Goal: Information Seeking & Learning: Check status

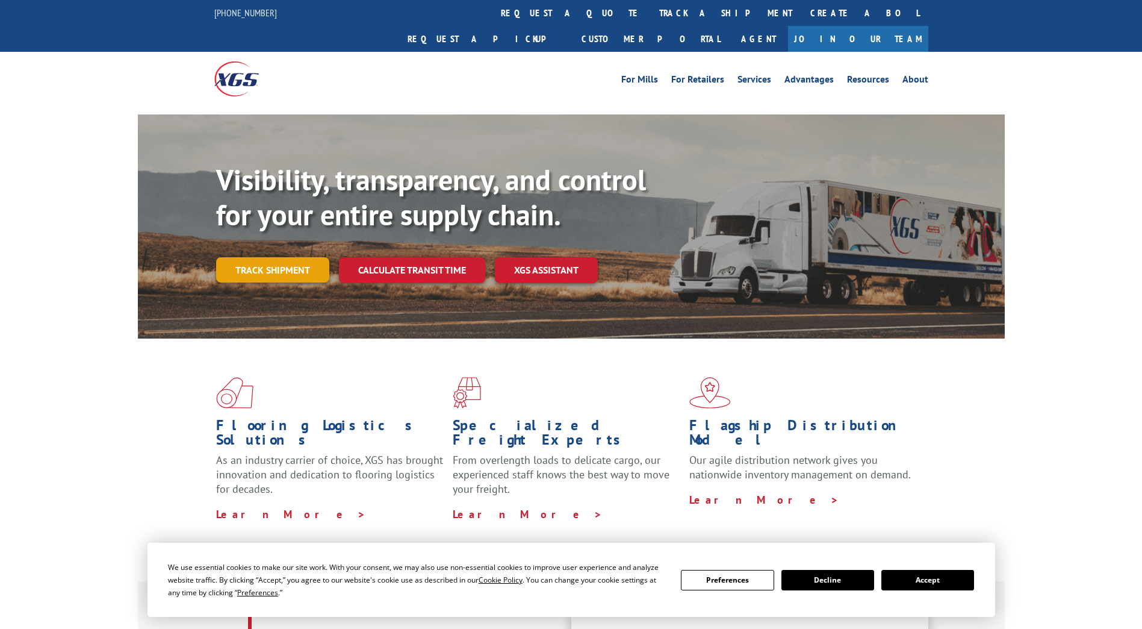
click at [287, 257] on link "Track shipment" at bounding box center [272, 269] width 113 height 25
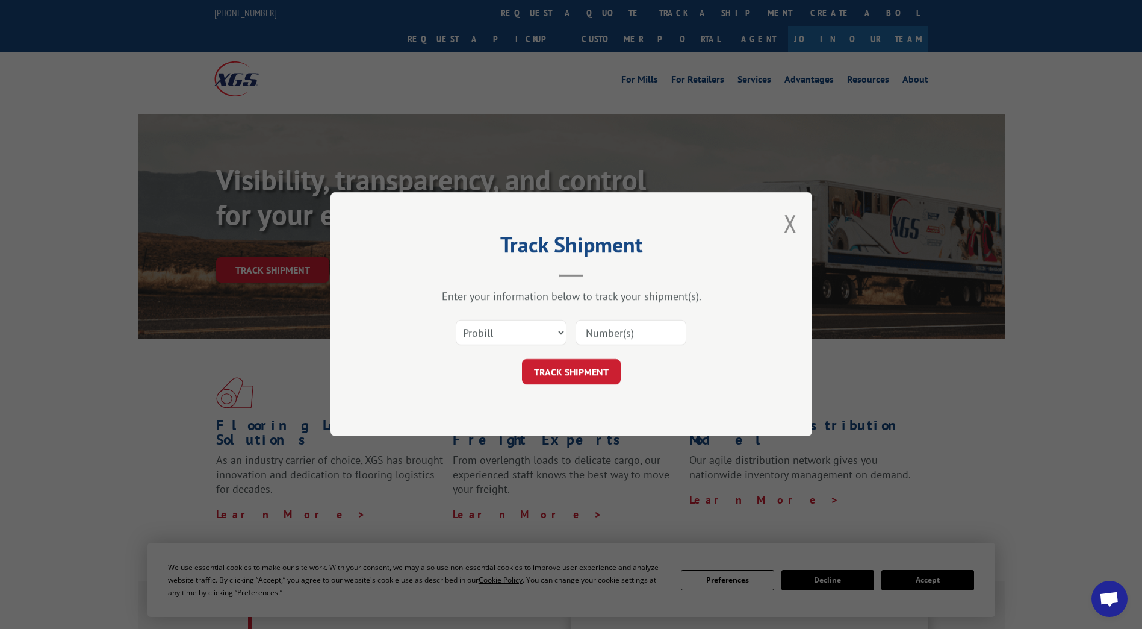
click at [611, 338] on input at bounding box center [631, 332] width 111 height 25
paste input "6-1278642"
type input "6-1278642"
click at [572, 376] on button "TRACK SHIPMENT" at bounding box center [571, 371] width 99 height 25
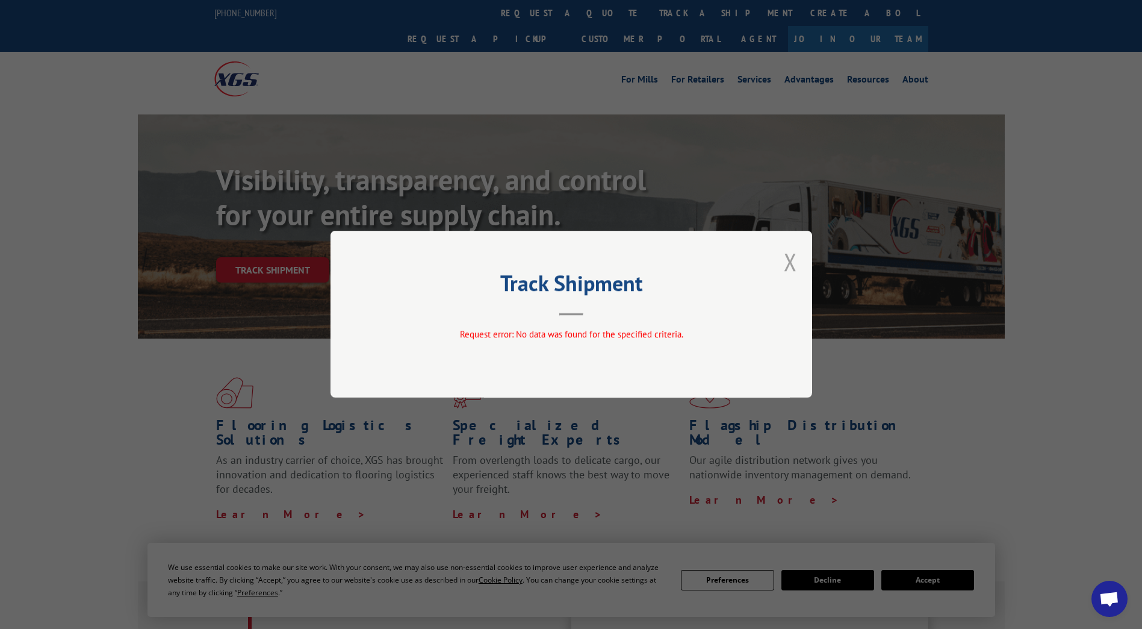
click at [791, 264] on button "Close modal" at bounding box center [790, 262] width 13 height 32
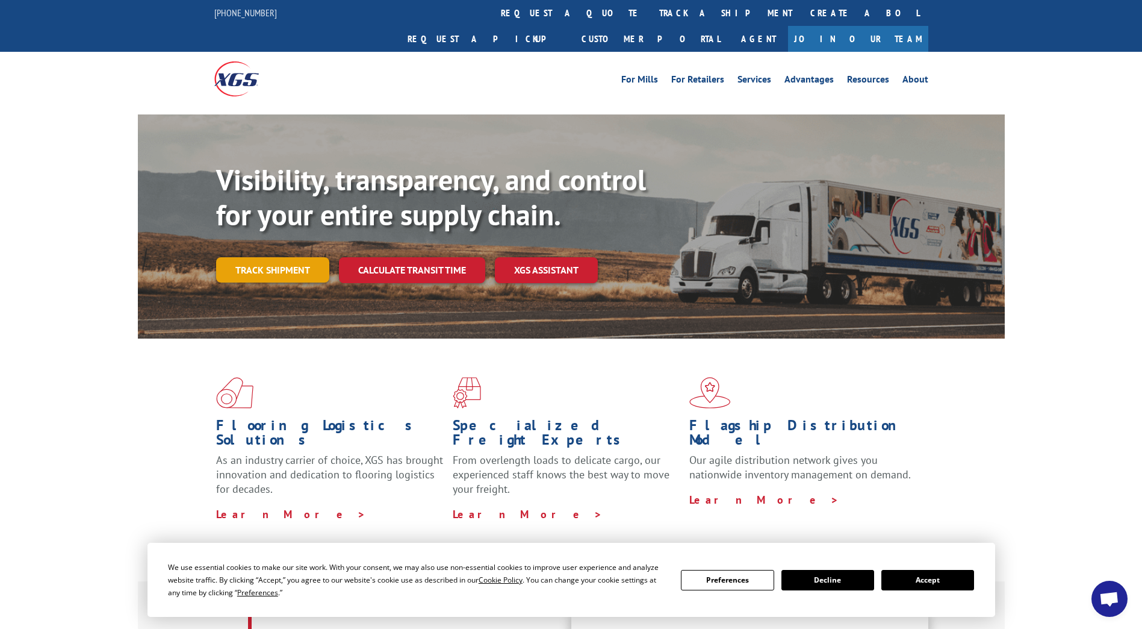
click at [264, 257] on link "Track shipment" at bounding box center [272, 269] width 113 height 25
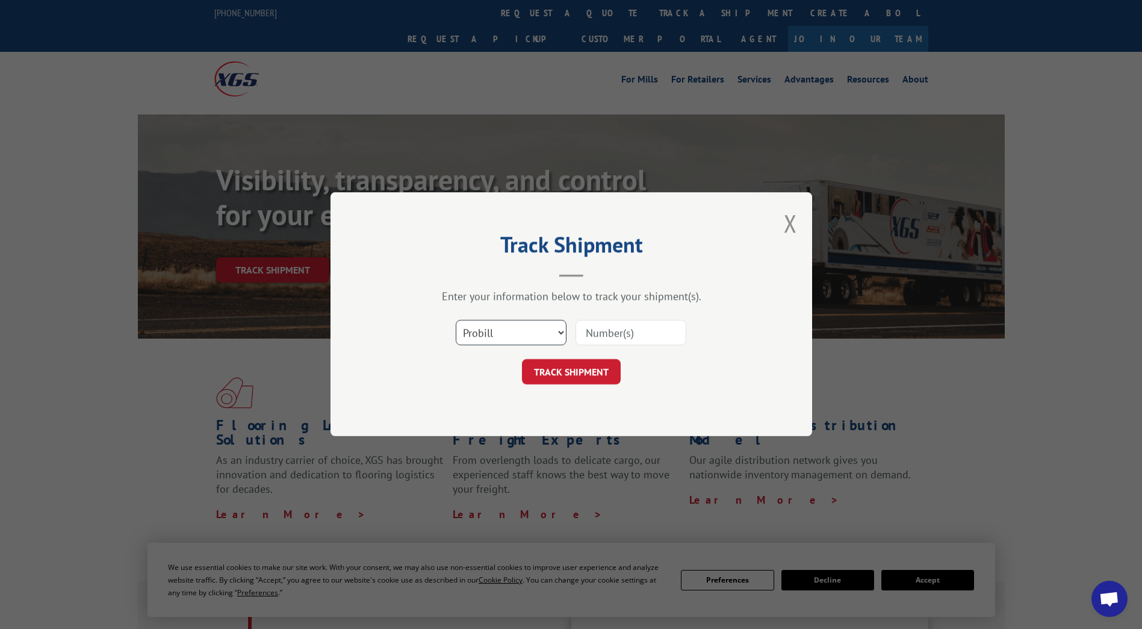
click at [546, 342] on select "Select category... Probill BOL PO" at bounding box center [511, 332] width 111 height 25
click at [606, 337] on input at bounding box center [631, 332] width 111 height 25
click at [595, 334] on input "6-1278642" at bounding box center [631, 332] width 111 height 25
type input "1278642"
click at [569, 375] on button "TRACK SHIPMENT" at bounding box center [571, 371] width 99 height 25
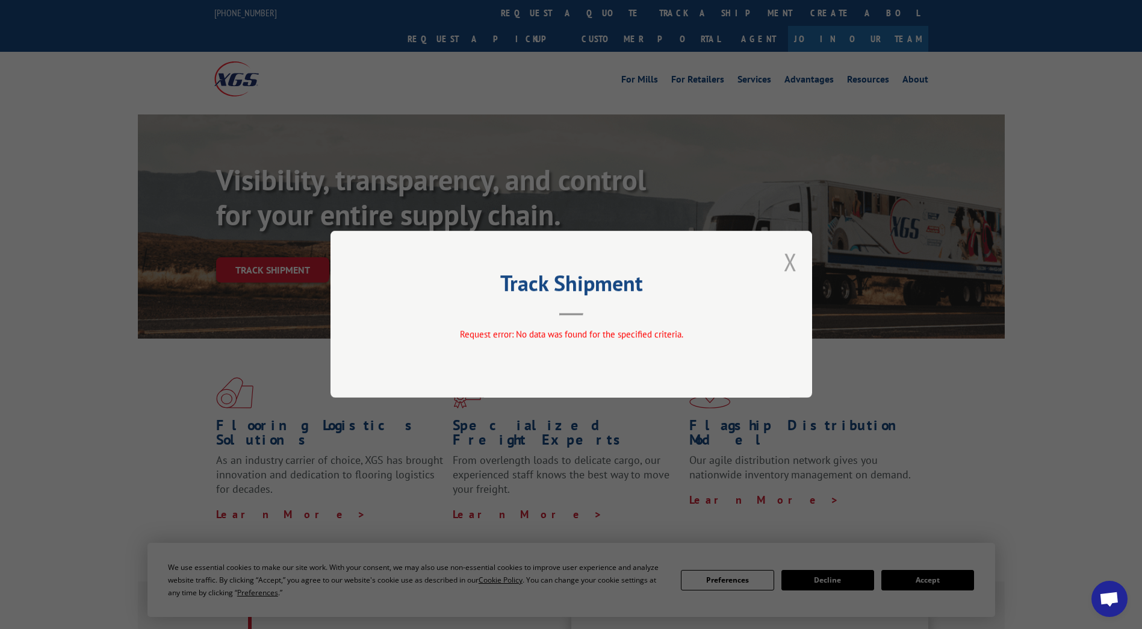
click at [786, 266] on button "Close modal" at bounding box center [790, 262] width 13 height 32
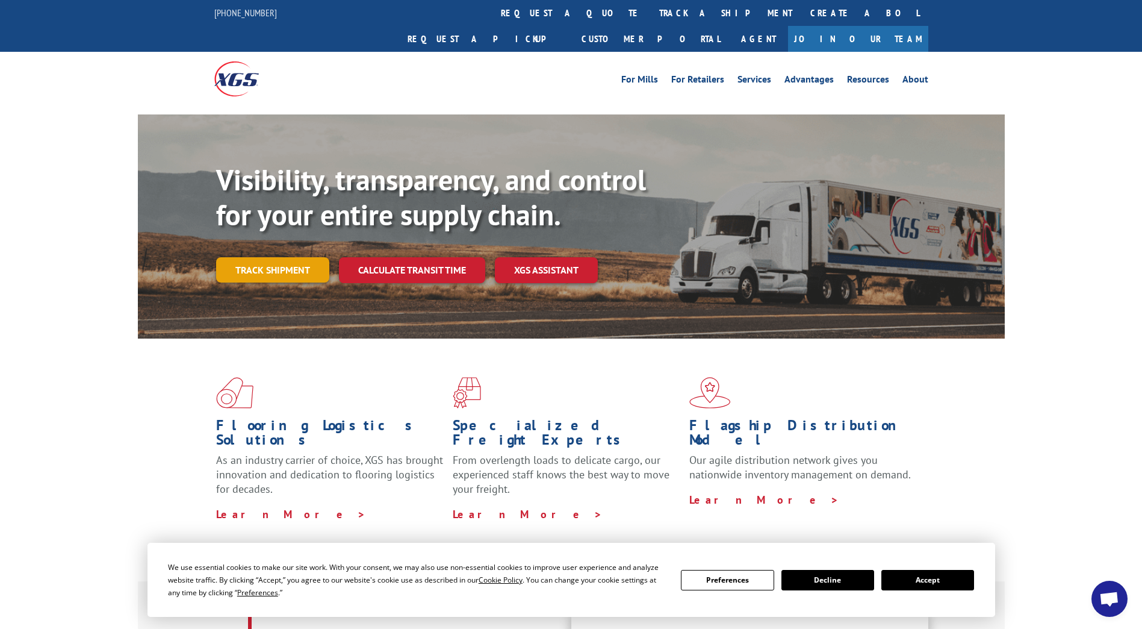
click at [299, 257] on link "Track shipment" at bounding box center [272, 269] width 113 height 25
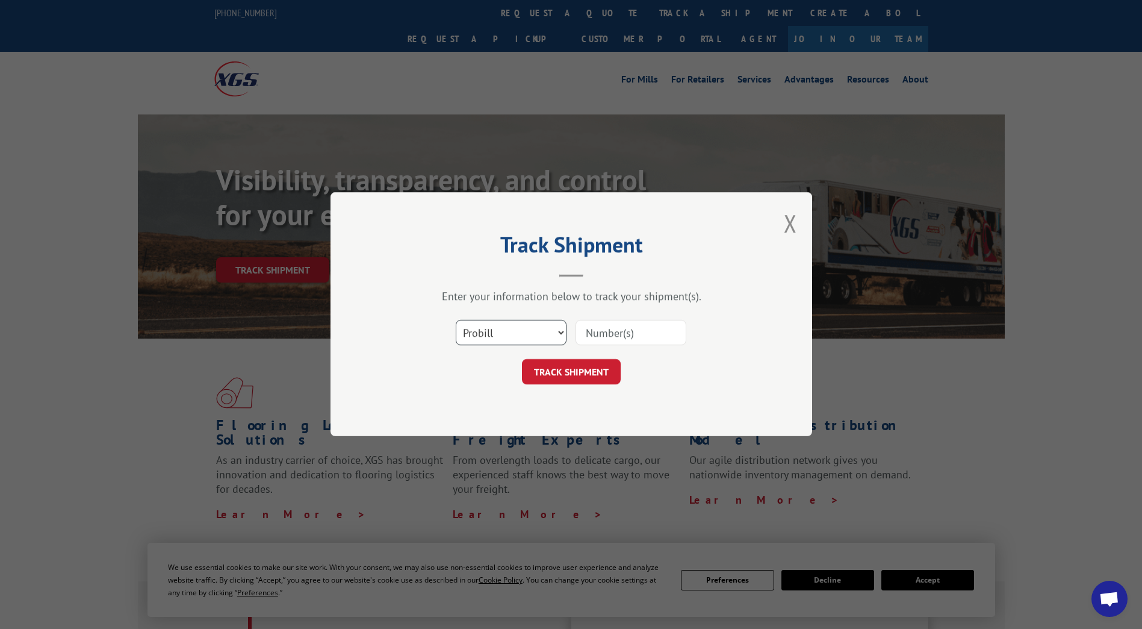
click at [520, 334] on select "Select category... Probill BOL PO" at bounding box center [511, 332] width 111 height 25
select select "po"
click at [456, 320] on select "Select category... Probill BOL PO" at bounding box center [511, 332] width 111 height 25
click at [602, 331] on input at bounding box center [631, 332] width 111 height 25
paste input "ST30135"
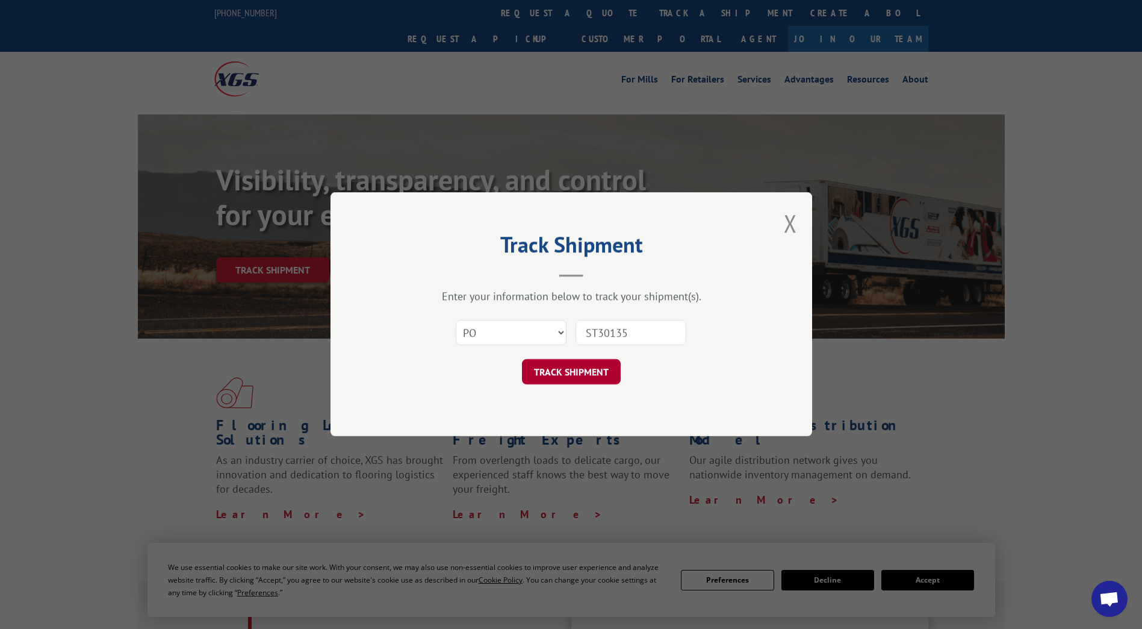
type input "ST30135"
click at [576, 373] on button "TRACK SHIPMENT" at bounding box center [571, 371] width 99 height 25
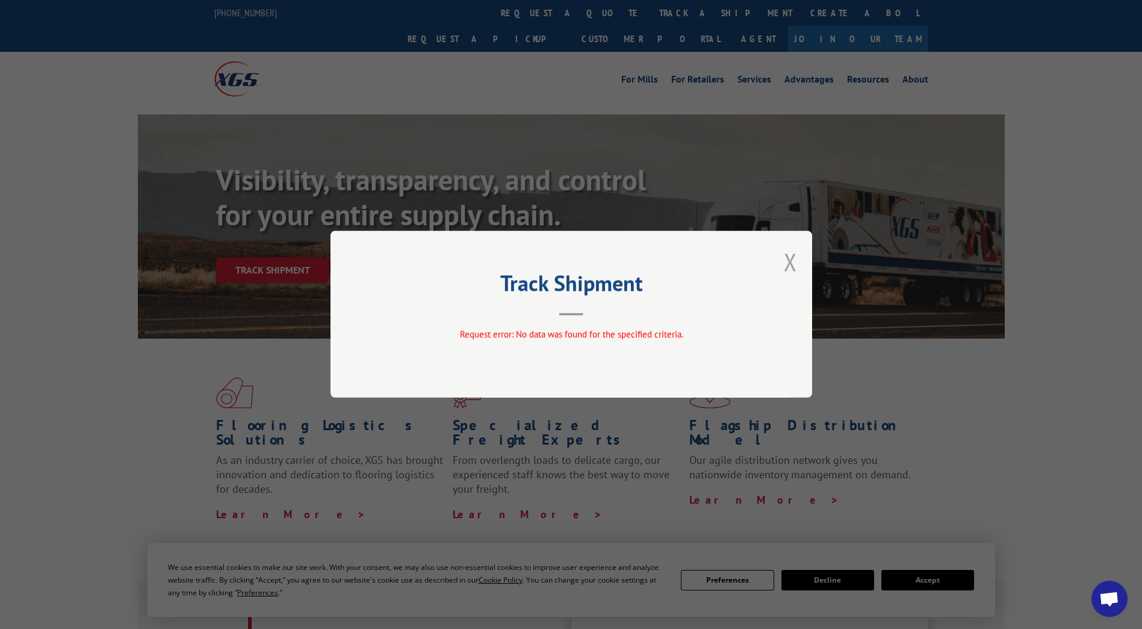
click at [797, 262] on button "Close modal" at bounding box center [790, 262] width 13 height 32
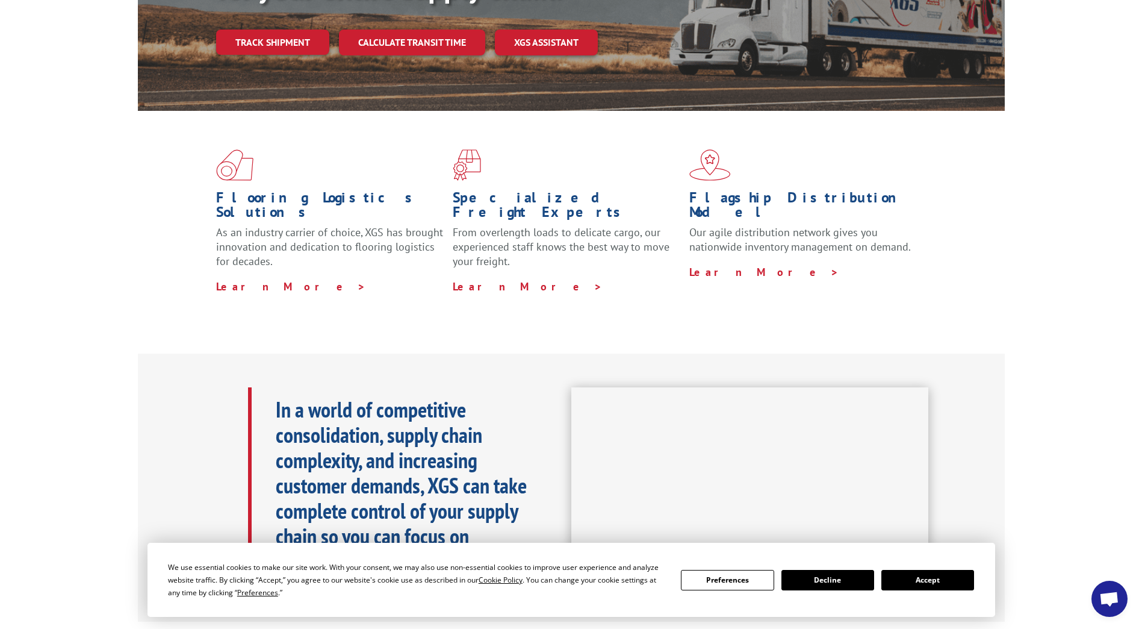
scroll to position [421, 0]
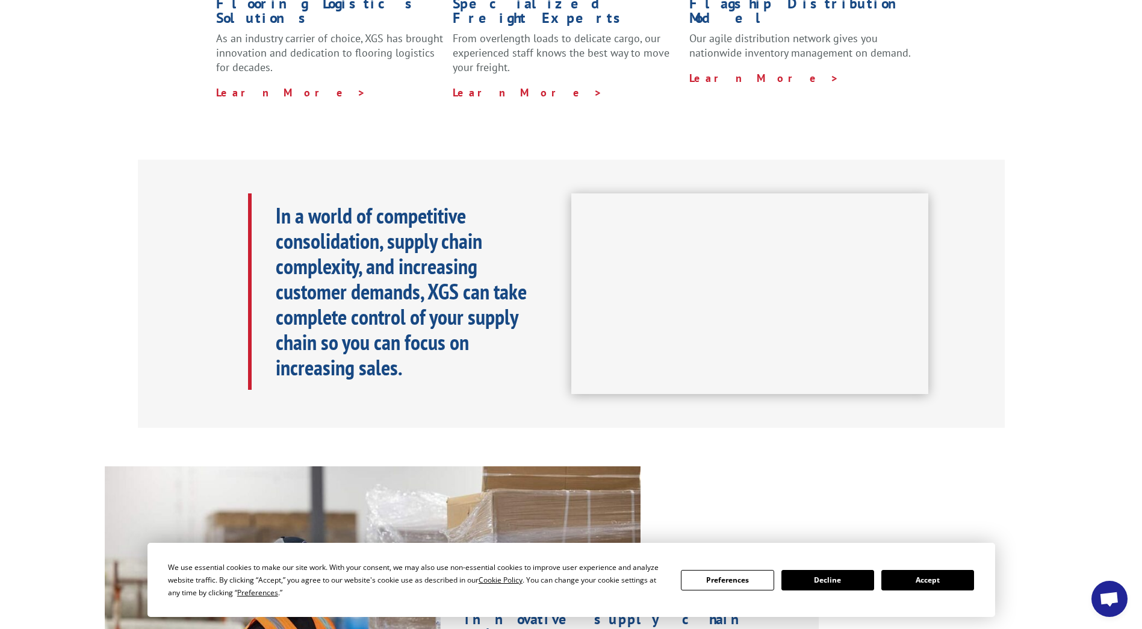
click at [831, 583] on button "Decline" at bounding box center [827, 580] width 93 height 20
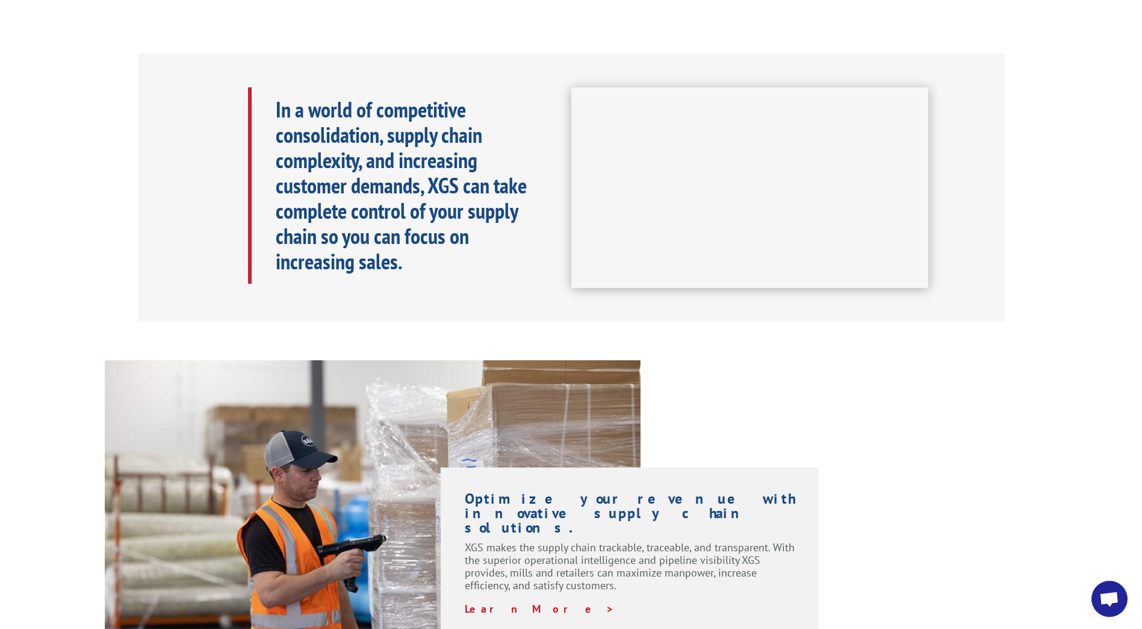
scroll to position [722, 0]
